Goal: Task Accomplishment & Management: Use online tool/utility

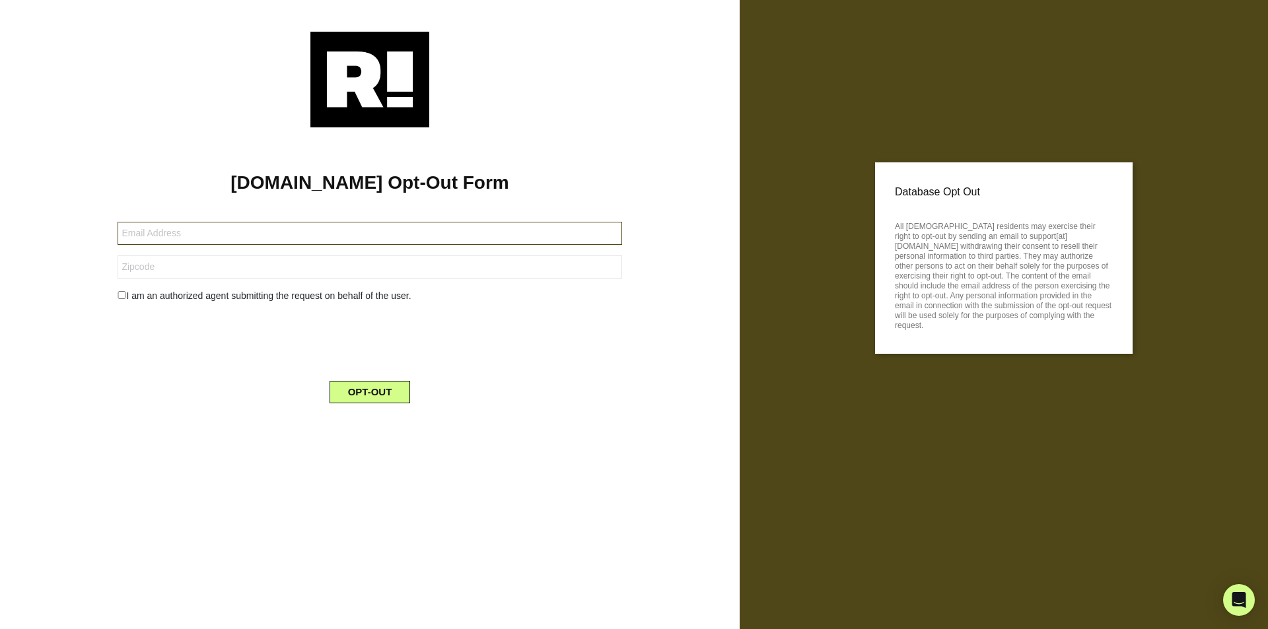
click at [369, 233] on input "text" at bounding box center [370, 233] width 504 height 23
type input "Michael_Herzyk9244@privacyprosremoval.com"
click at [369, 267] on input "text" at bounding box center [370, 267] width 504 height 23
type input "02210"
click at [369, 392] on button "OPT-OUT" at bounding box center [370, 392] width 81 height 22
